Goal: Transaction & Acquisition: Purchase product/service

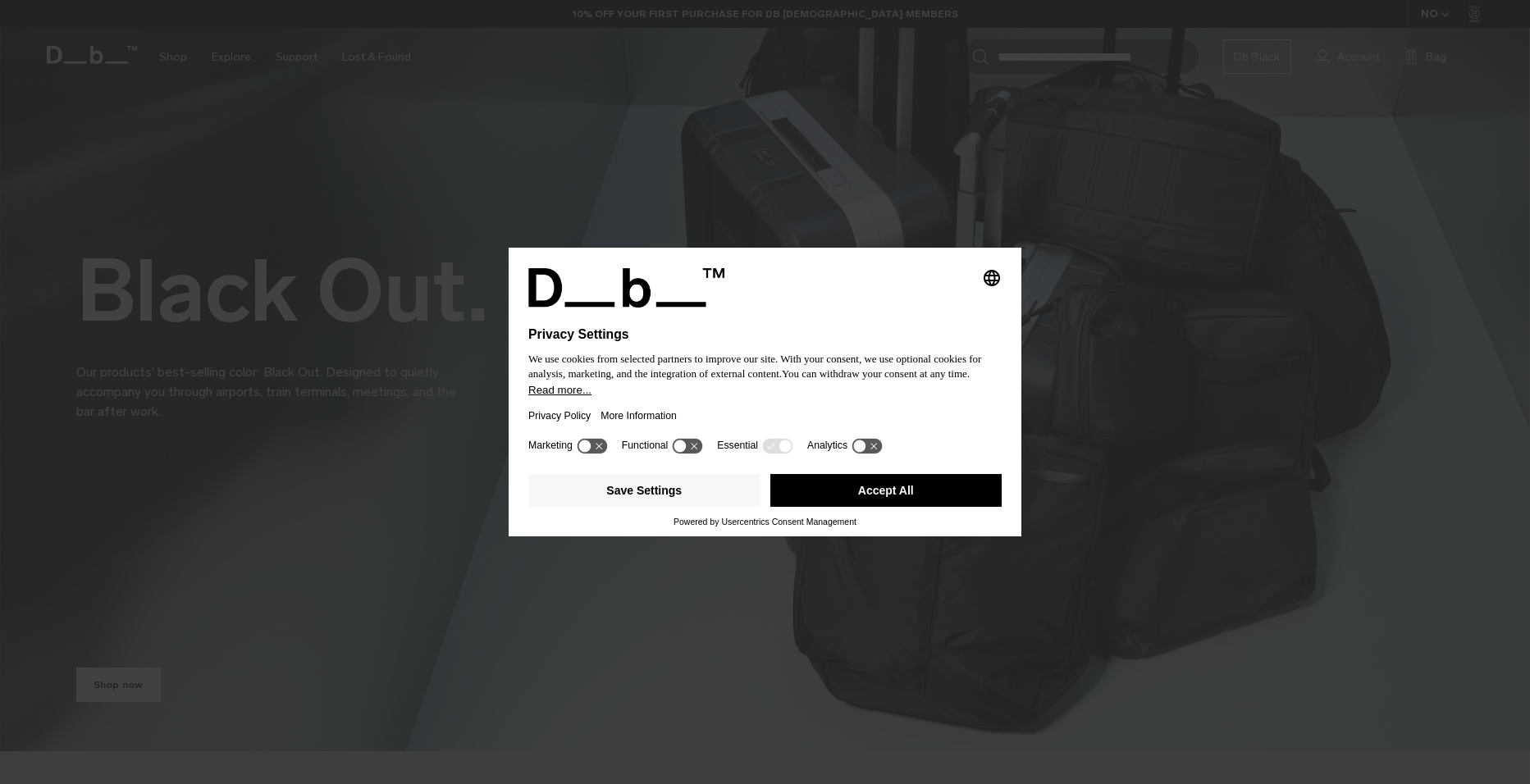
click at [878, 477] on button "Accept All" at bounding box center [886, 490] width 232 height 33
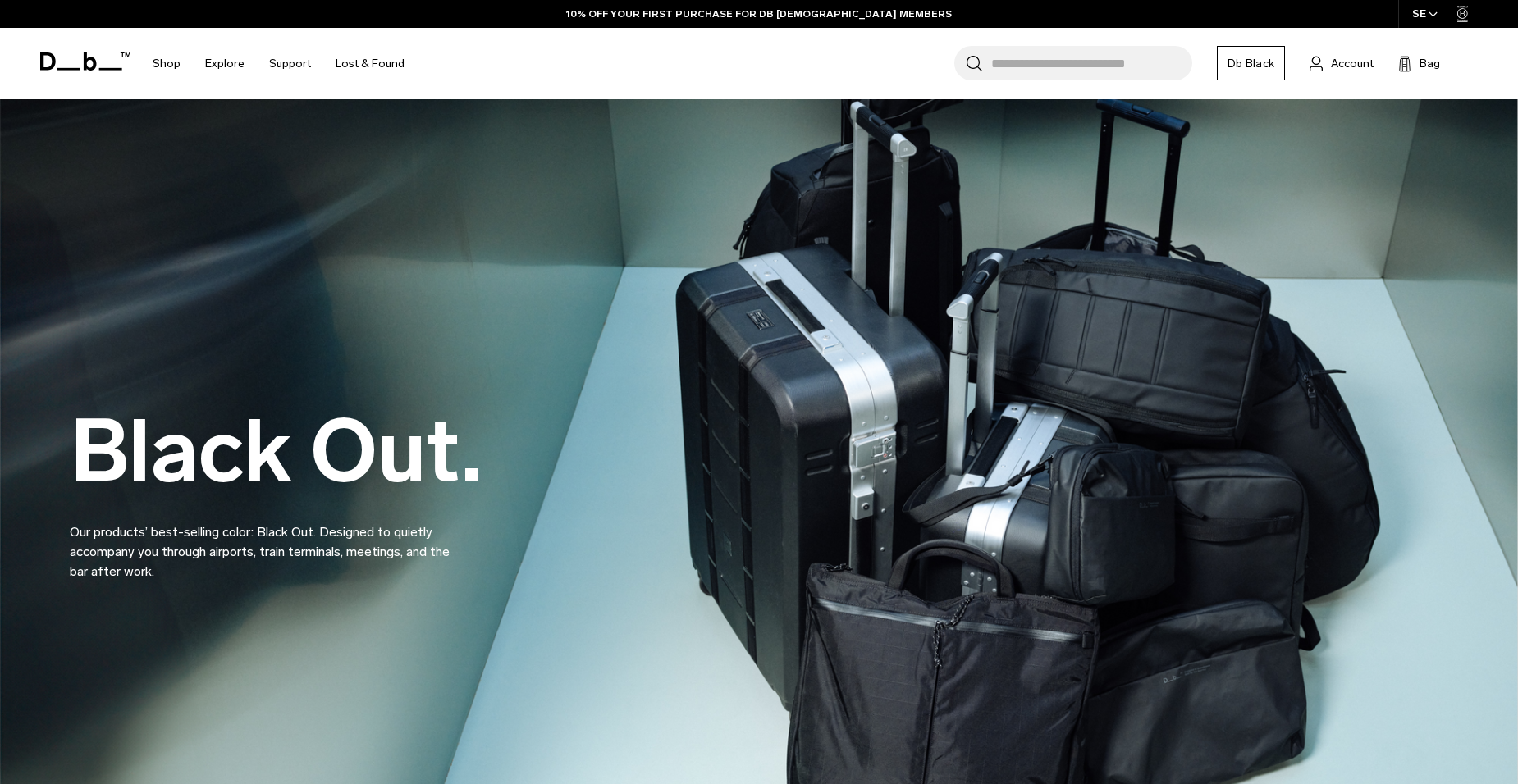
drag, startPoint x: 817, startPoint y: 402, endPoint x: 840, endPoint y: 252, distance: 151.8
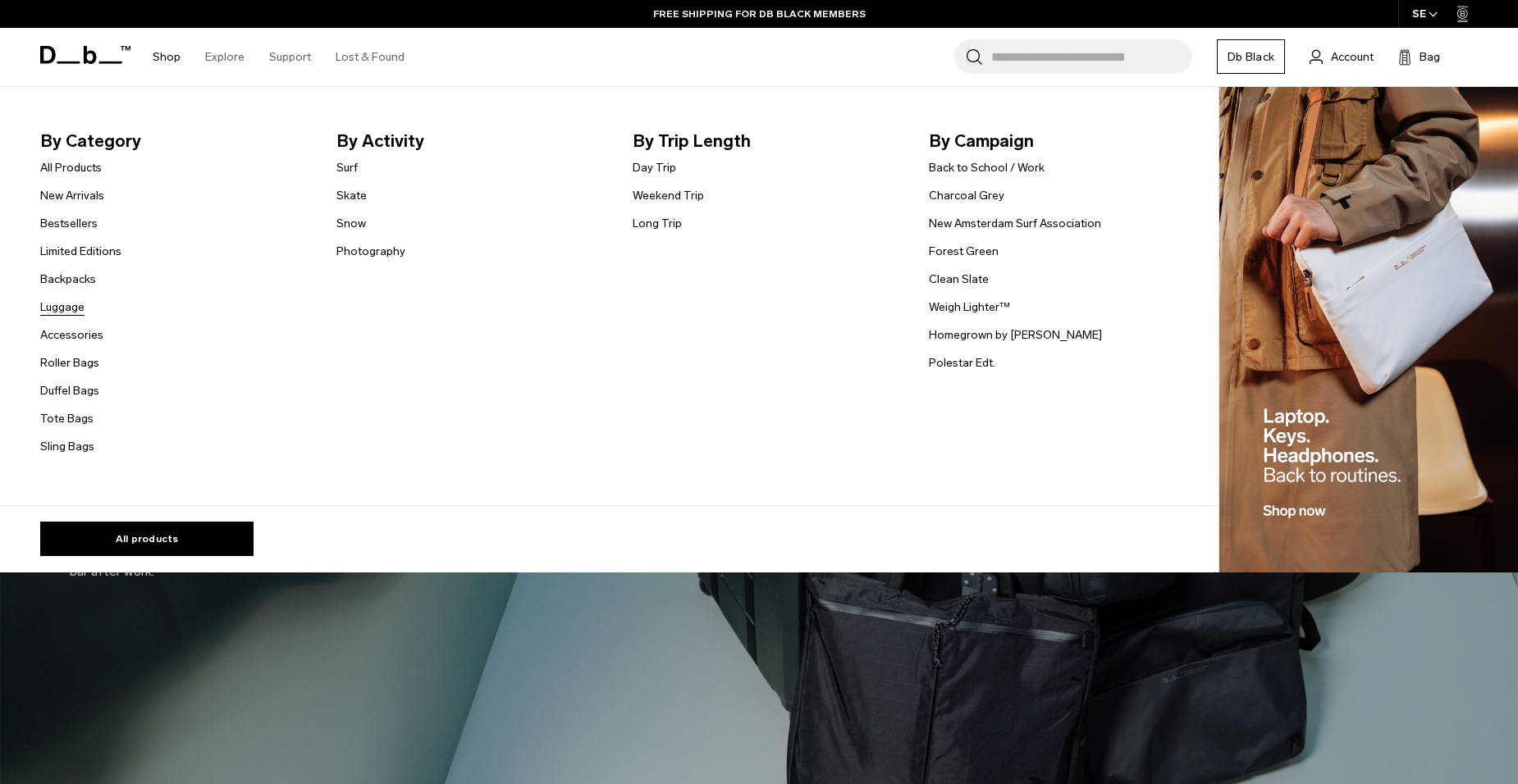
click at [75, 311] on link "Luggage" at bounding box center [62, 306] width 44 height 18
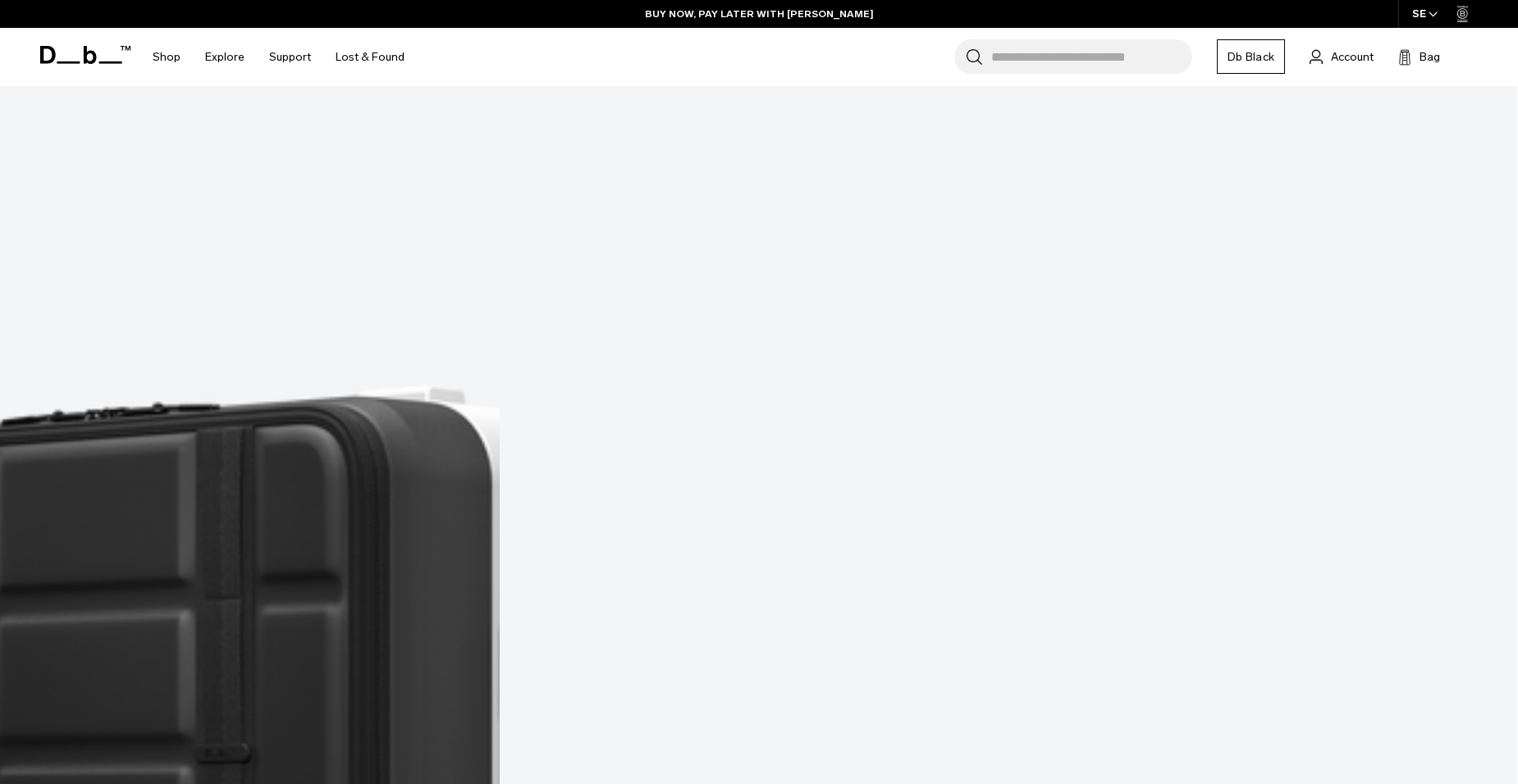
scroll to position [652, 0]
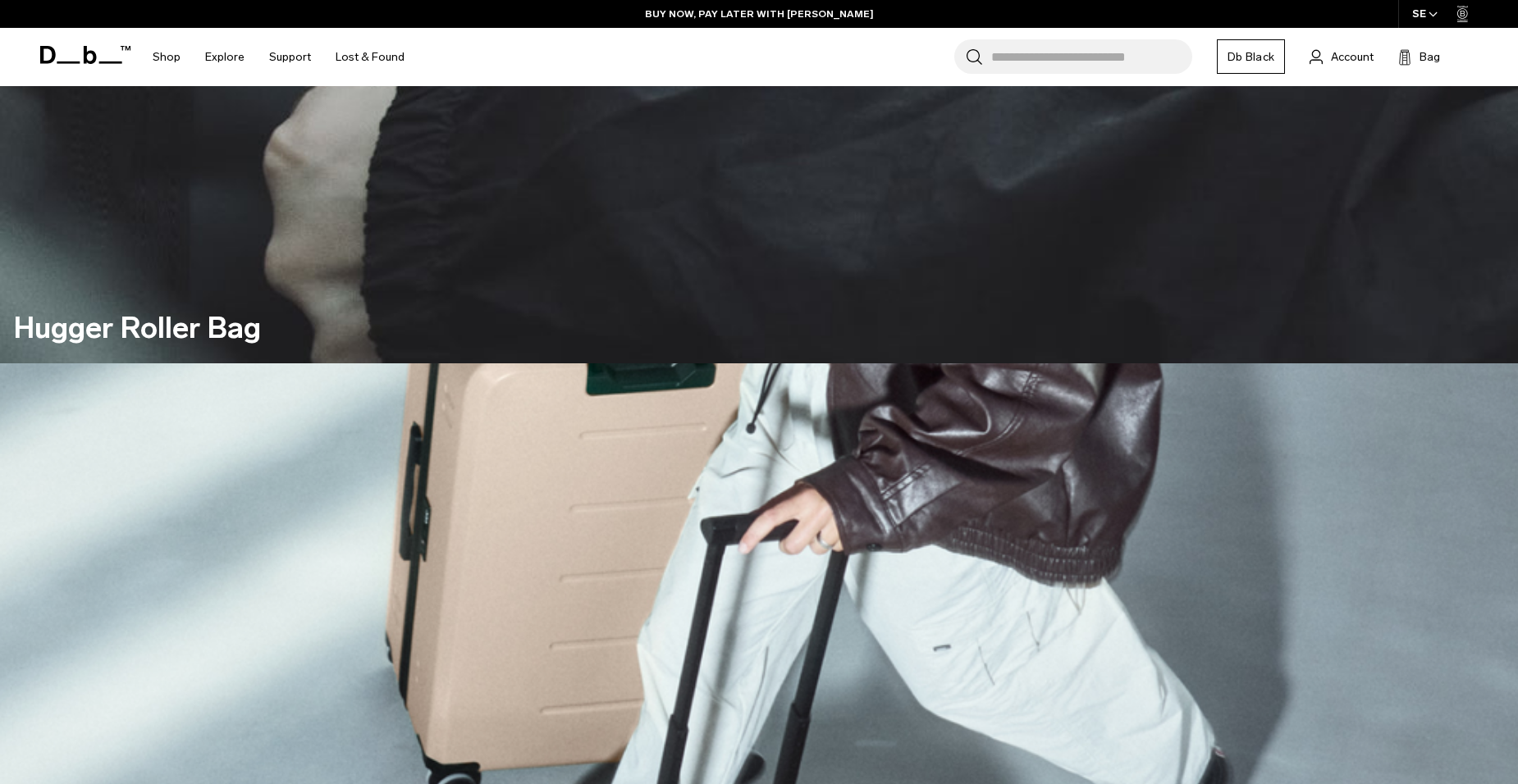
drag, startPoint x: 321, startPoint y: 554, endPoint x: 330, endPoint y: 284, distance: 270.1
